Goal: Task Accomplishment & Management: Manage account settings

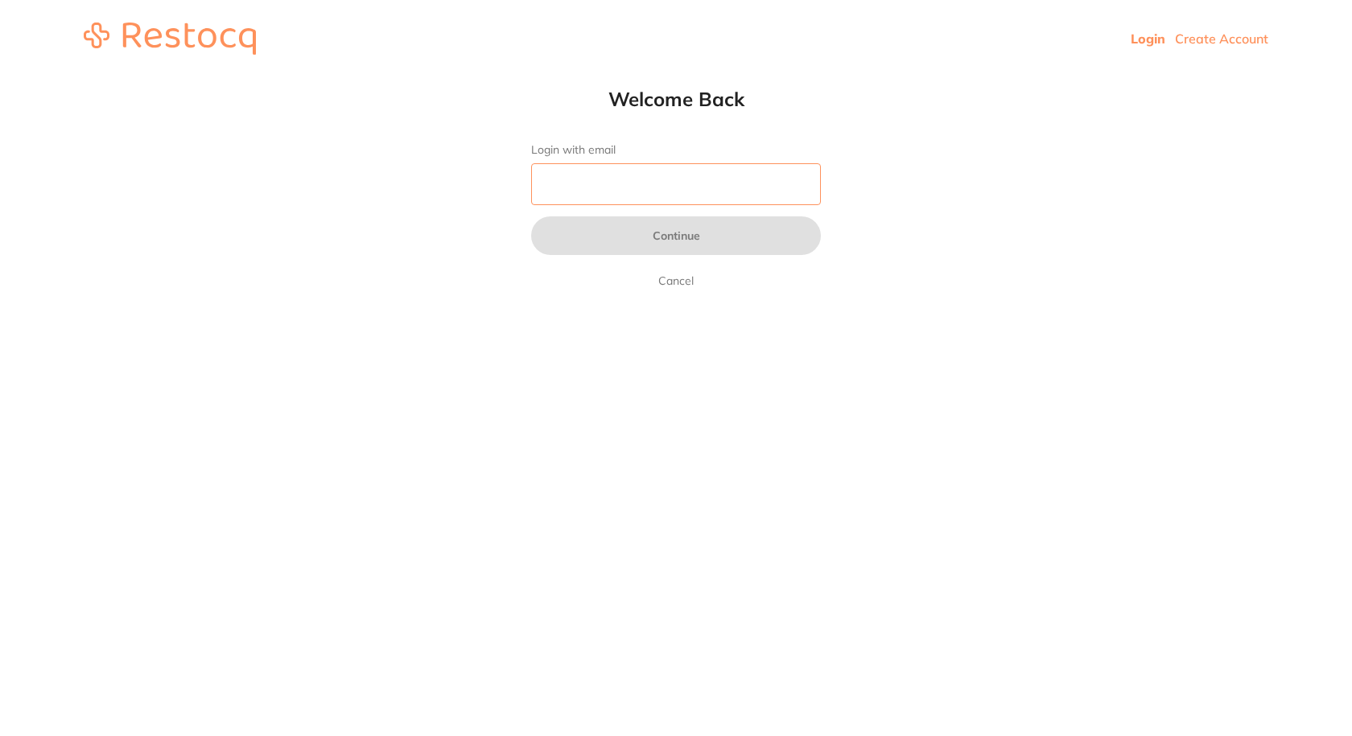
drag, startPoint x: 0, startPoint y: 0, endPoint x: 636, endPoint y: 198, distance: 666.0
click at [637, 198] on input "Login with email" at bounding box center [676, 184] width 290 height 42
type input "[EMAIL_ADDRESS][DOMAIN_NAME]"
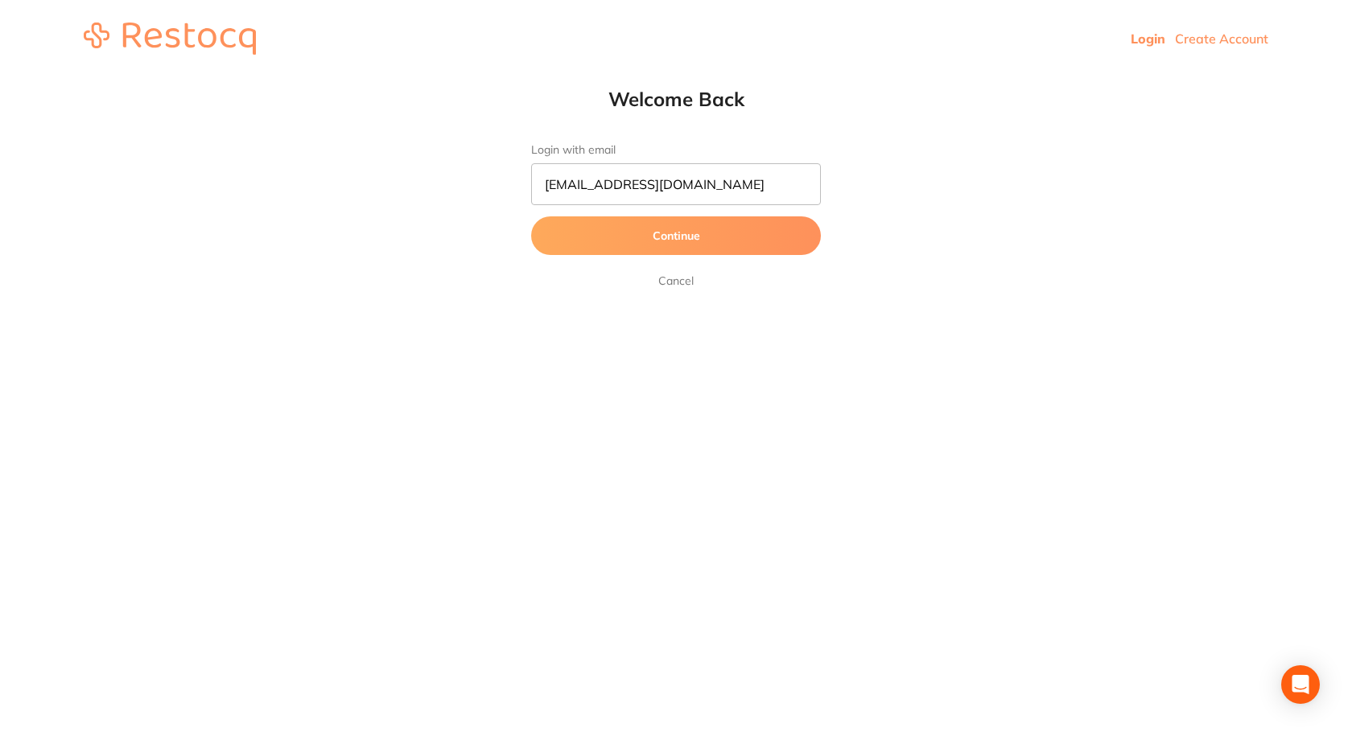
click at [625, 237] on button "Continue" at bounding box center [676, 236] width 290 height 39
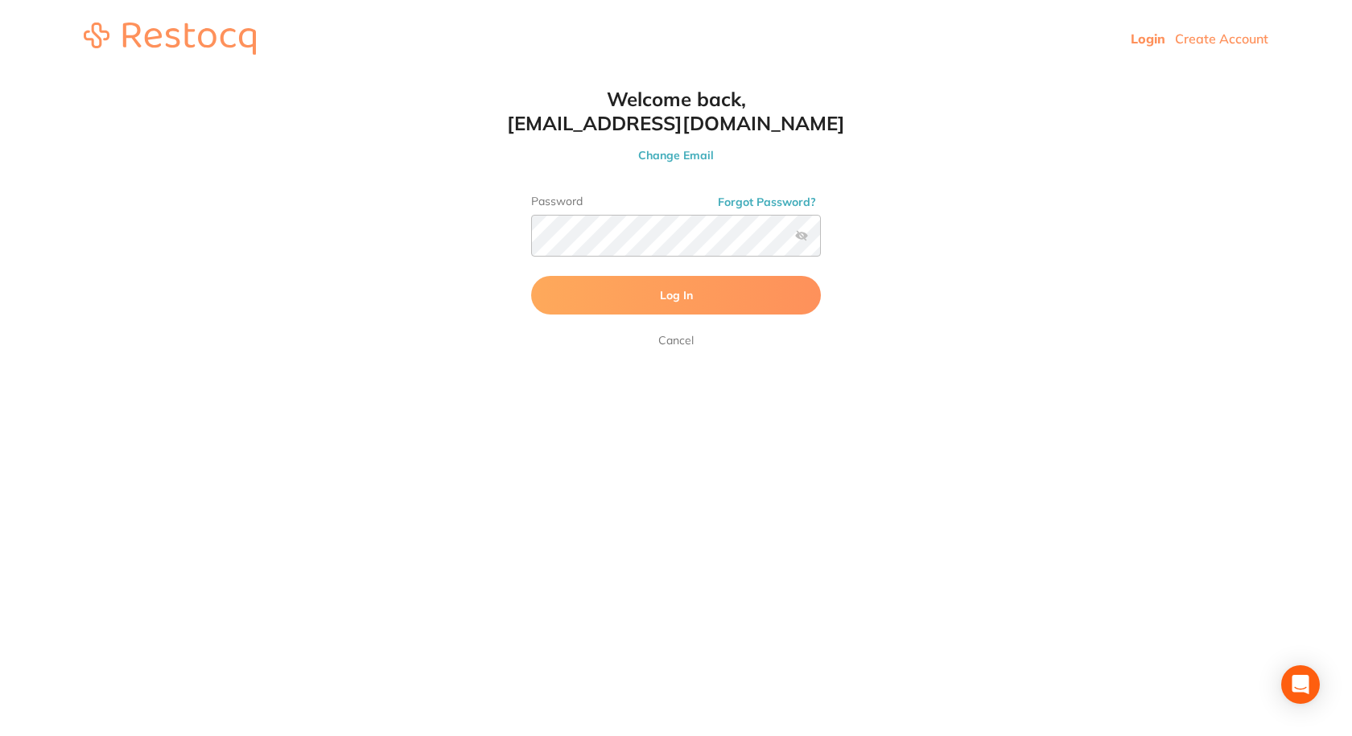
click at [647, 295] on button "Log In" at bounding box center [676, 295] width 290 height 39
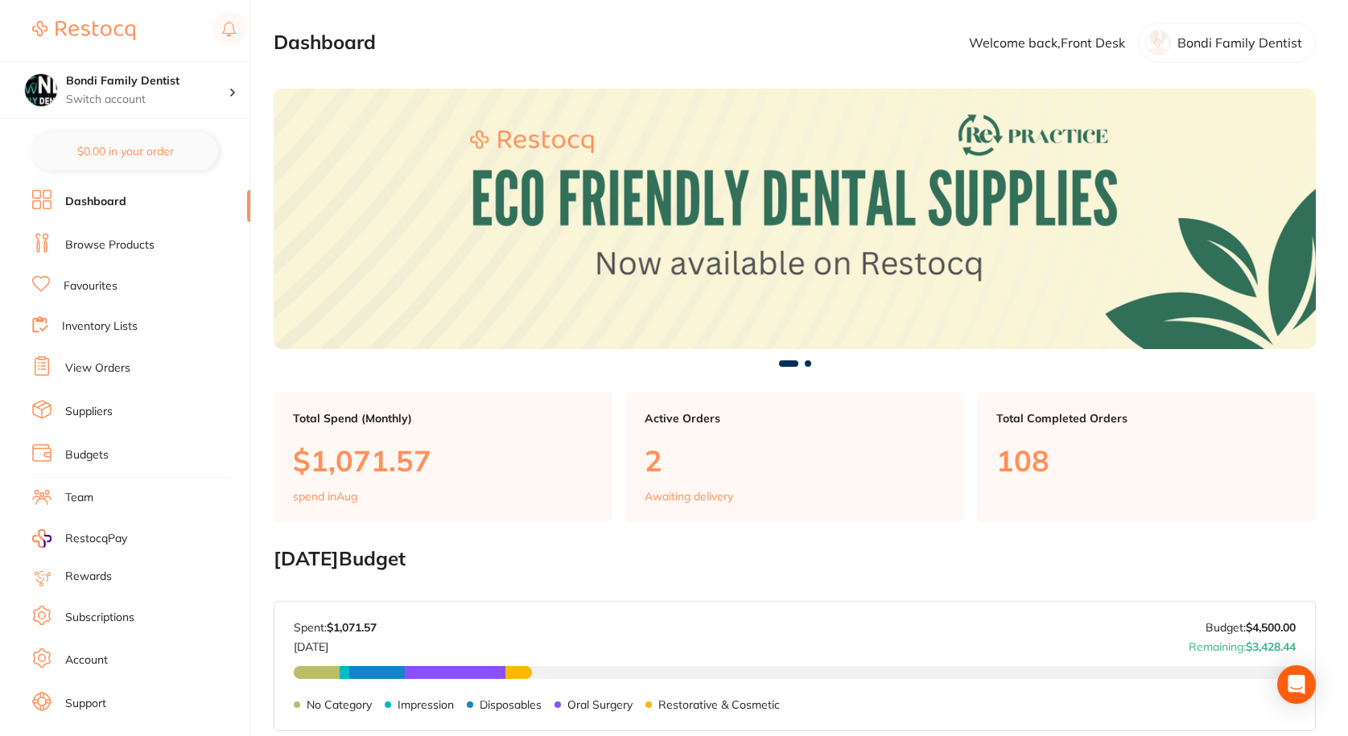
scroll to position [24, 0]
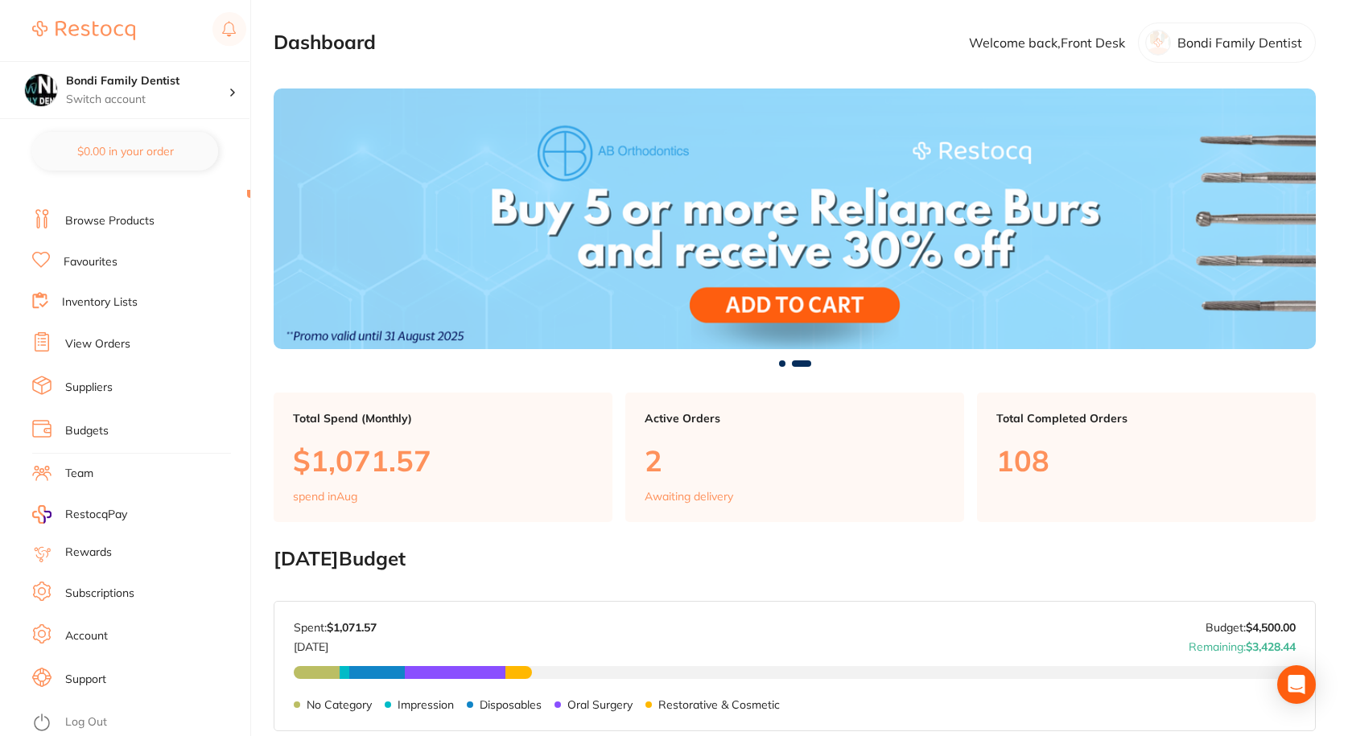
click at [105, 206] on ul "Dashboard Browse Products Favourites Inventory Lists View Orders Suppliers Budg…" at bounding box center [141, 443] width 218 height 555
click at [105, 217] on link "Browse Products" at bounding box center [109, 221] width 89 height 16
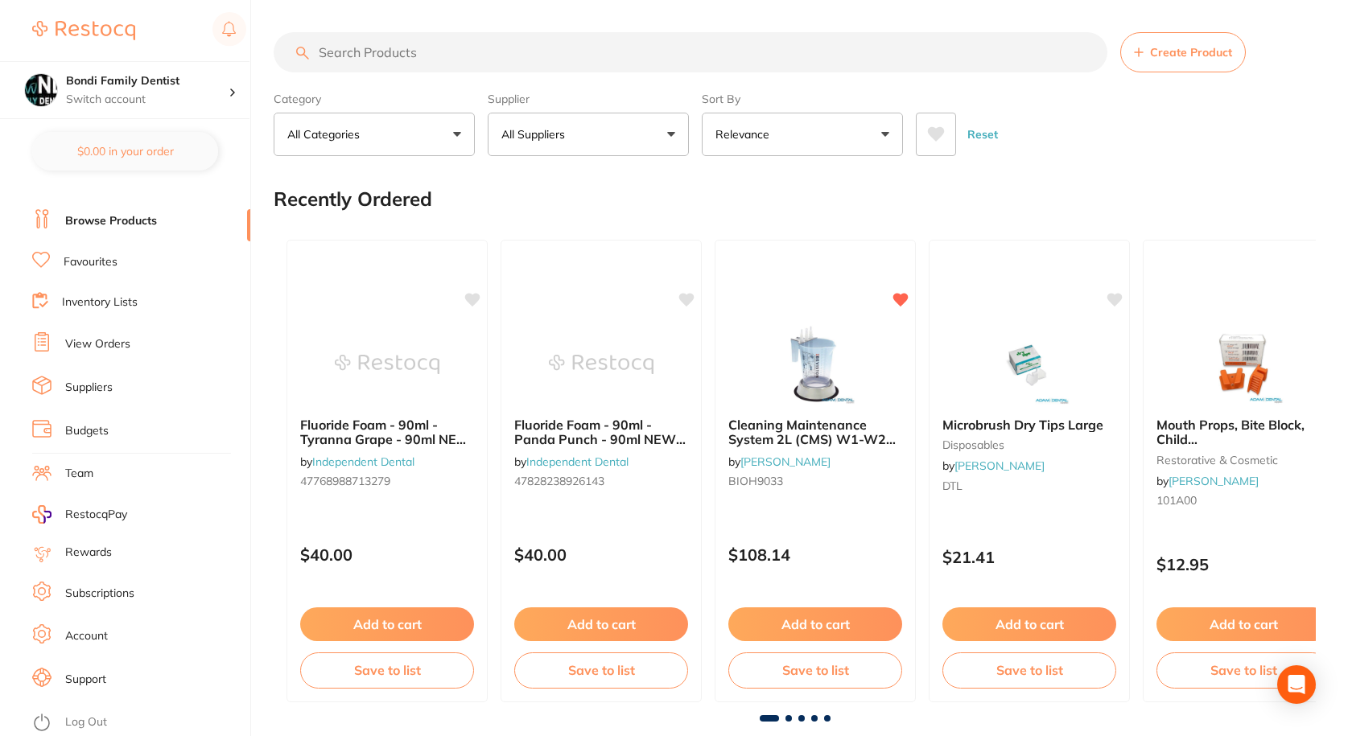
click at [105, 340] on link "View Orders" at bounding box center [97, 344] width 65 height 16
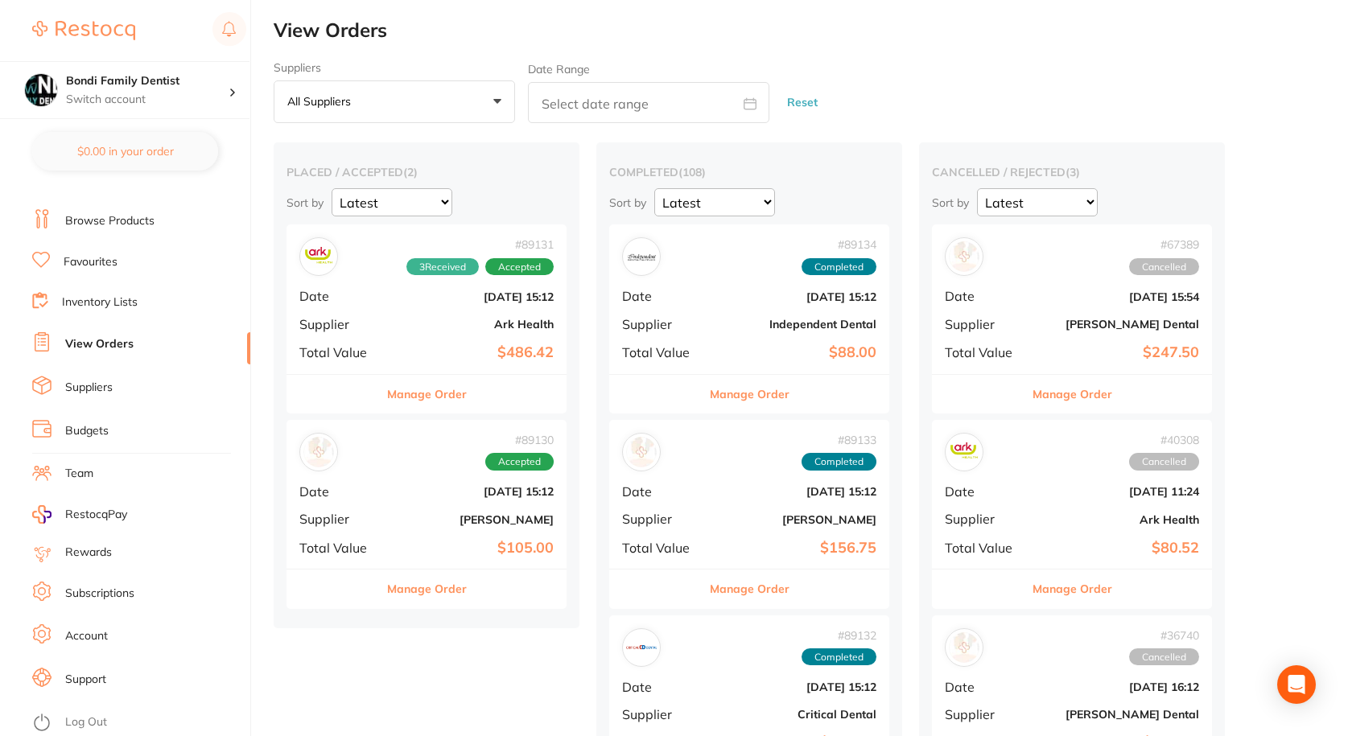
click at [346, 310] on div "# 89131 3 Received Accepted Date [DATE] 15:12 Supplier Ark Health Total Value $…" at bounding box center [427, 299] width 280 height 149
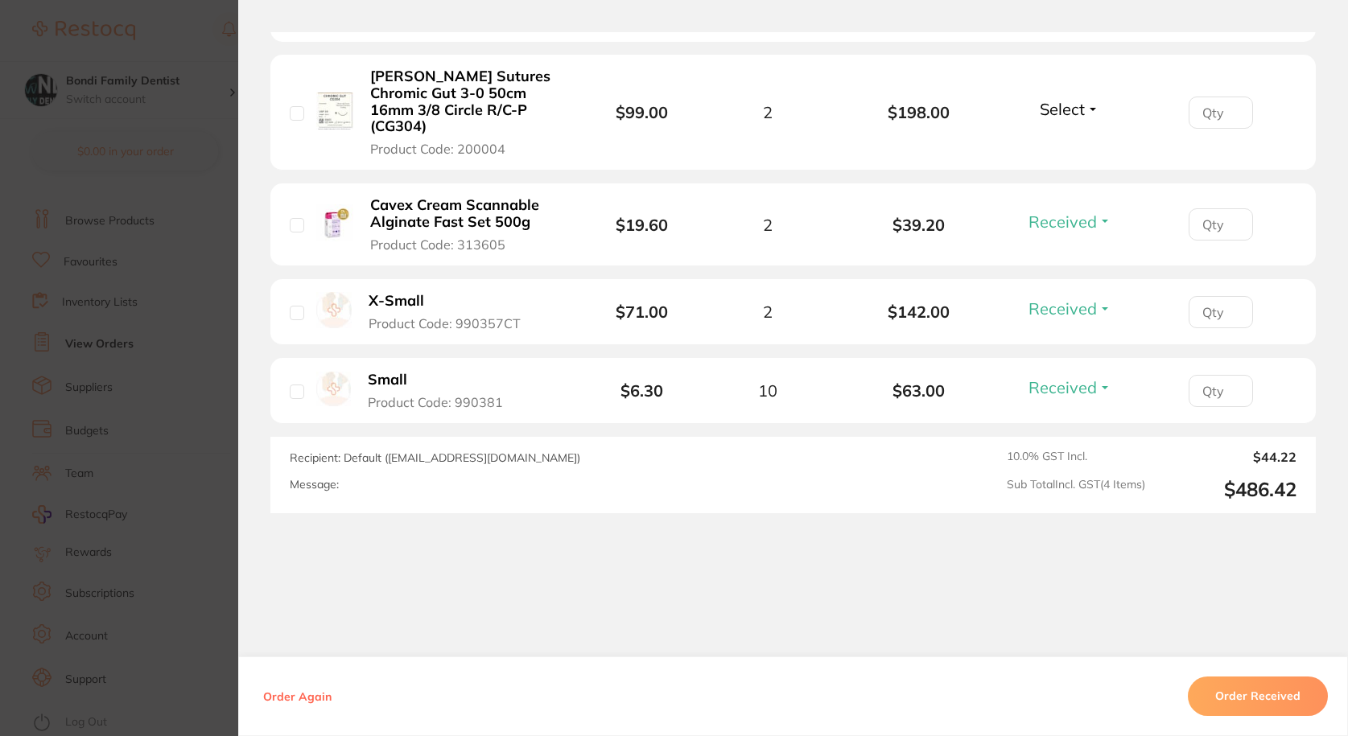
scroll to position [511, 0]
click at [1281, 695] on button "Order Received" at bounding box center [1258, 697] width 140 height 39
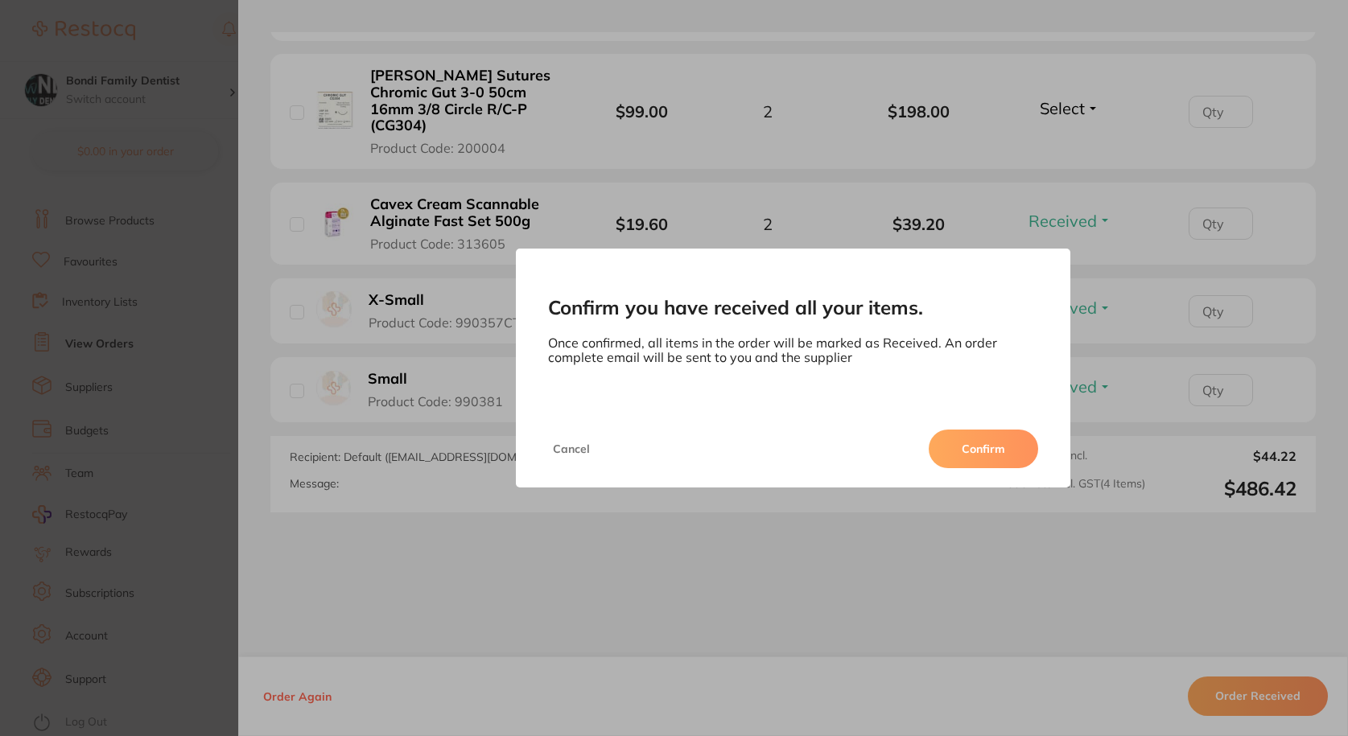
click at [1007, 439] on button "Confirm" at bounding box center [983, 449] width 109 height 39
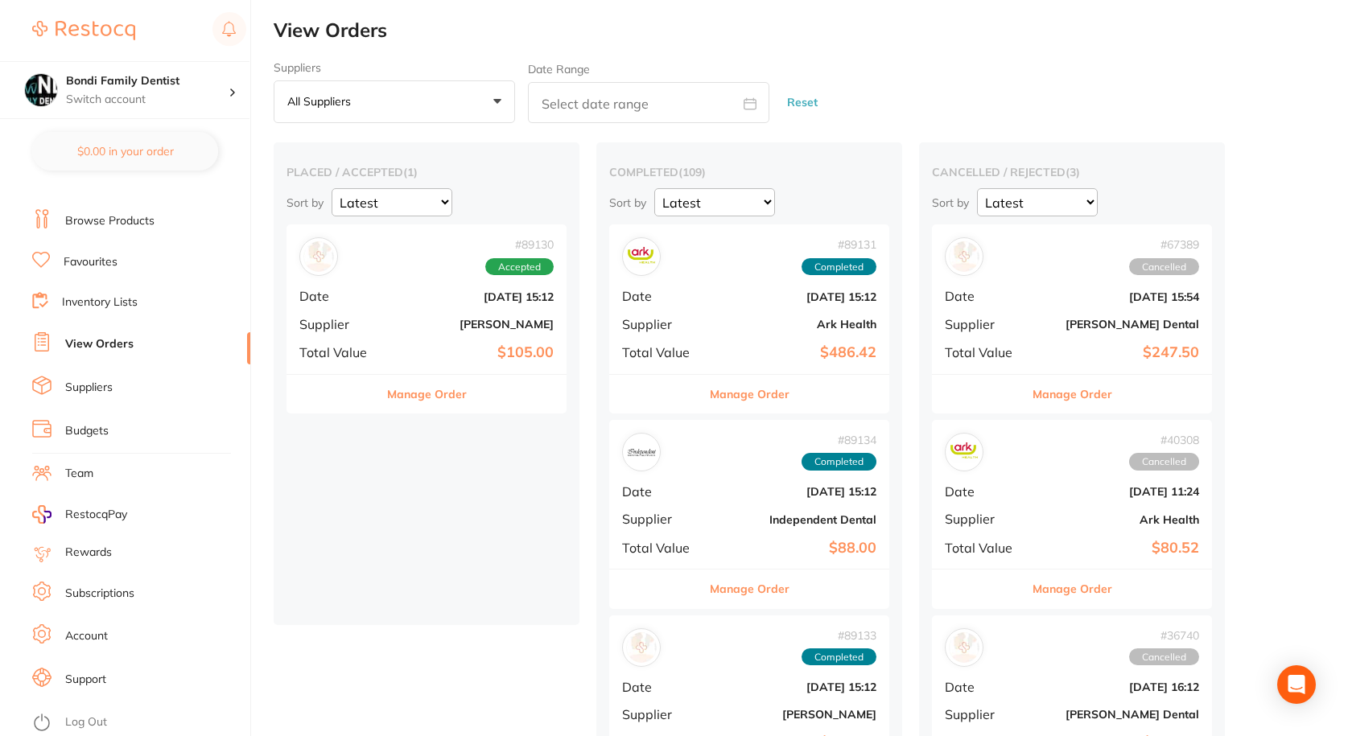
click at [388, 324] on div "# 89130 Accepted Date [DATE] 15:12 Supplier [PERSON_NAME] Total Value $105.00" at bounding box center [427, 299] width 280 height 149
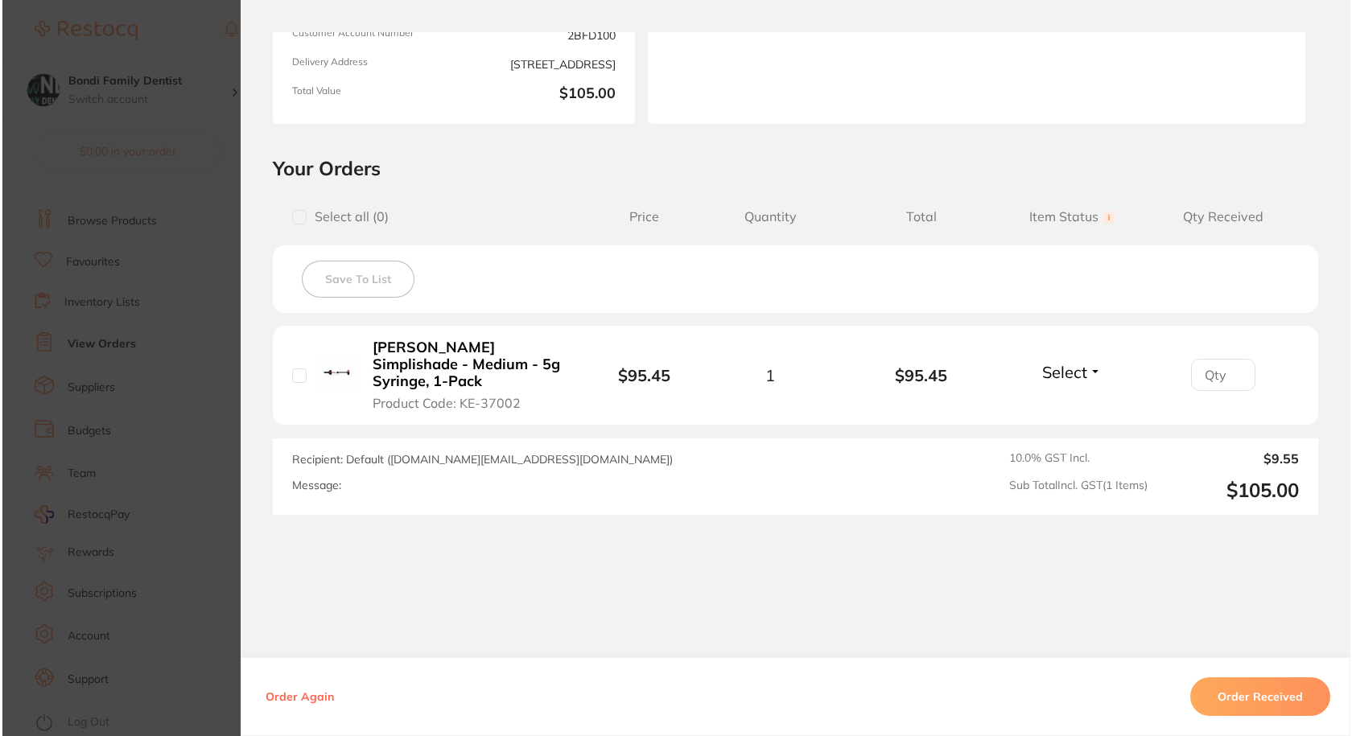
scroll to position [241, 0]
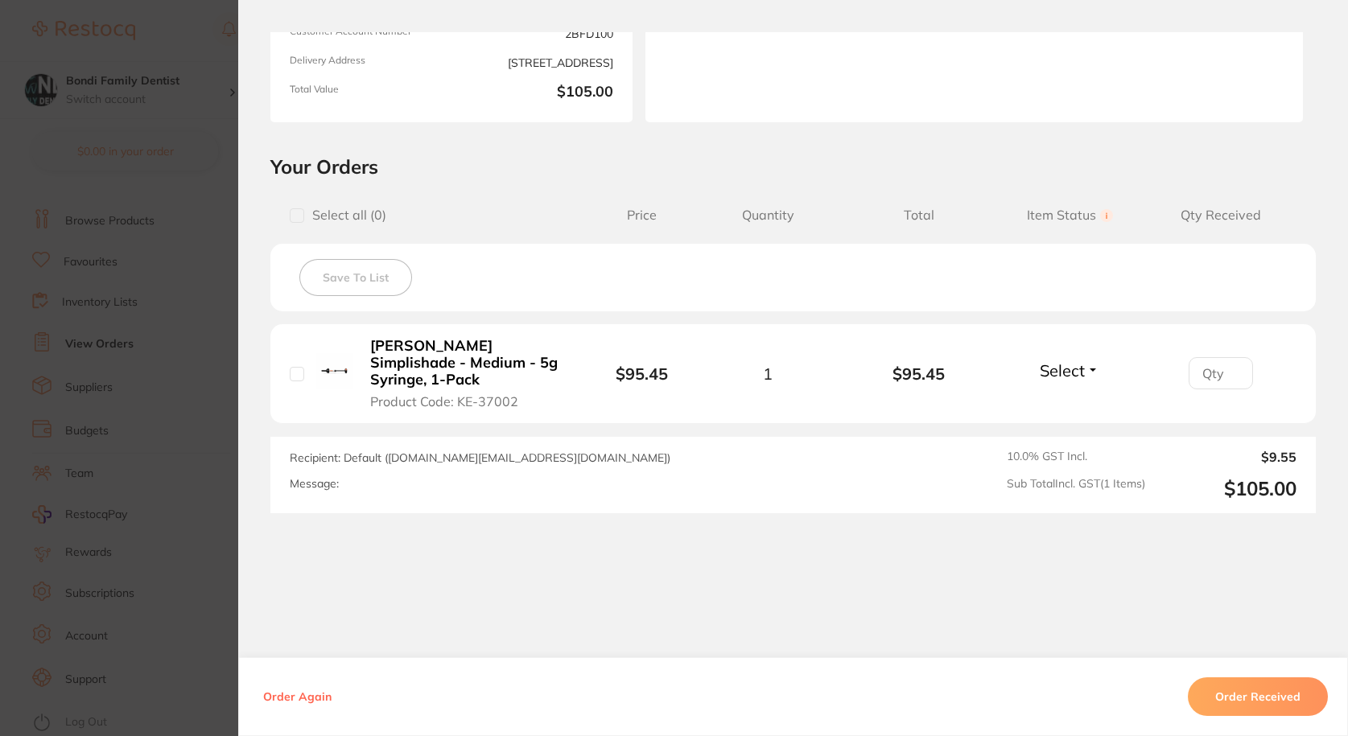
drag, startPoint x: 526, startPoint y: 389, endPoint x: 464, endPoint y: 389, distance: 62.8
click at [464, 389] on button "[PERSON_NAME] Simplishade - Medium - 5g Syringe, 1-Pack Product Code: KE-37002" at bounding box center [466, 373] width 202 height 72
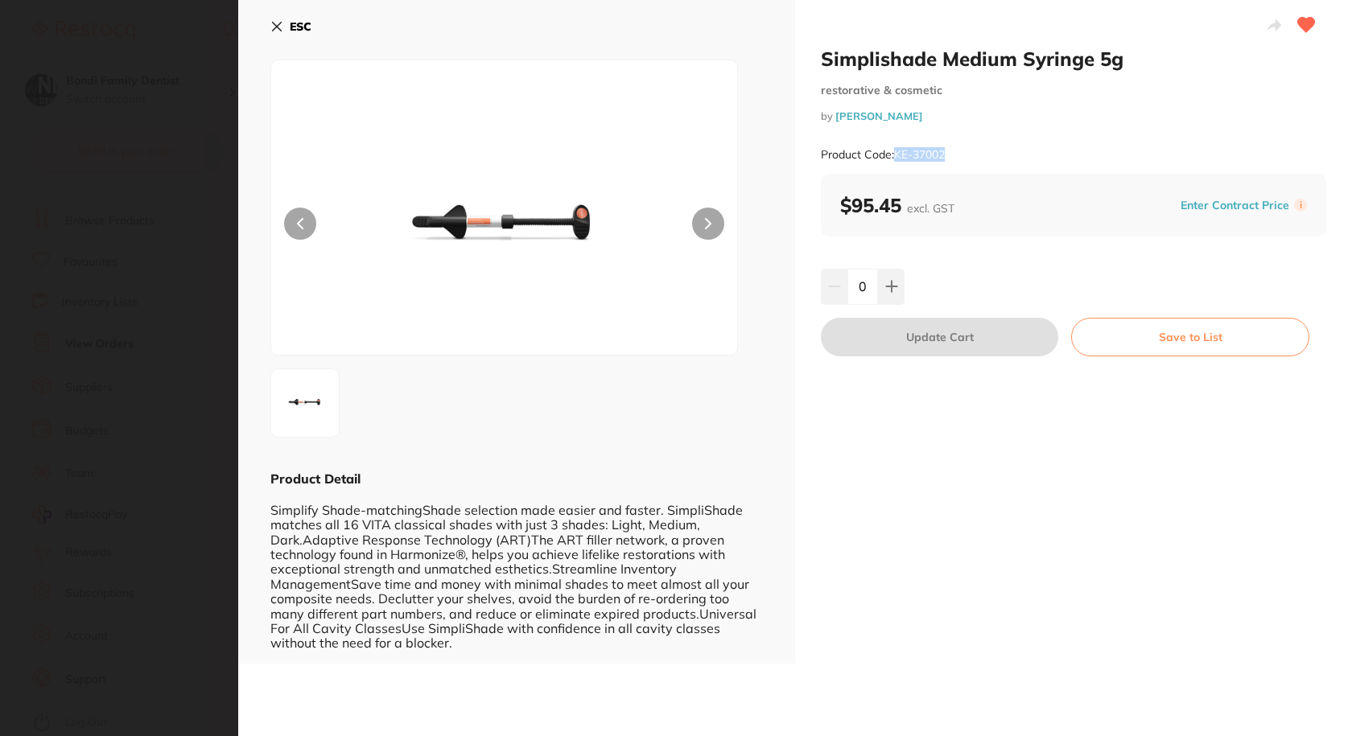
drag, startPoint x: 960, startPoint y: 149, endPoint x: 896, endPoint y: 155, distance: 64.7
click at [896, 155] on div "Product Code: KE-37002" at bounding box center [1073, 154] width 505 height 39
copy small "KE-37002"
